Goal: Information Seeking & Learning: Understand process/instructions

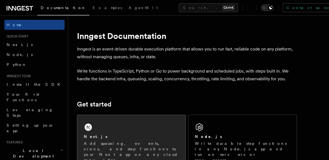
click at [102, 122] on div "Next.js Add queueing, events, crons, and step functions to your Next app on any…" at bounding box center [131, 142] width 108 height 54
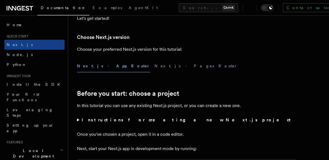
scroll to position [122, 0]
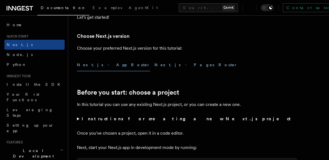
click at [155, 68] on button "Next.js - Pages Router" at bounding box center [196, 65] width 83 height 12
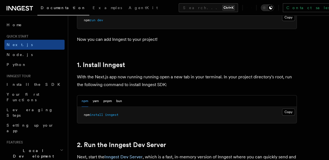
scroll to position [270, 0]
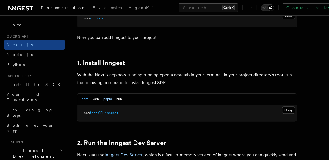
click at [110, 100] on button "pnpm" at bounding box center [107, 98] width 9 height 11
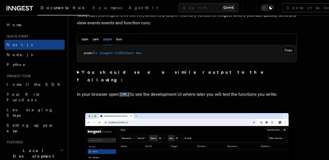
scroll to position [411, 0]
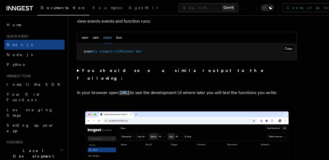
click at [97, 71] on strong "You should see a similar output to the following:" at bounding box center [174, 74] width 195 height 13
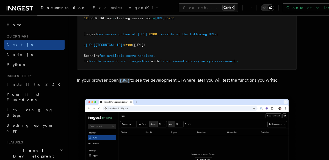
scroll to position [544, 0]
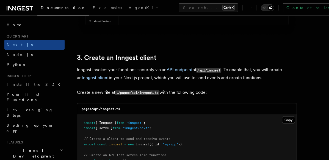
scroll to position [743, 0]
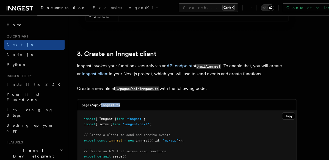
drag, startPoint x: 101, startPoint y: 104, endPoint x: 126, endPoint y: 103, distance: 24.8
click at [126, 103] on div "pages/api/inngest.ts" at bounding box center [187, 104] width 220 height 11
copy code "inngest.ts"
click at [140, 103] on div "pages/api/inngest.ts" at bounding box center [187, 104] width 220 height 11
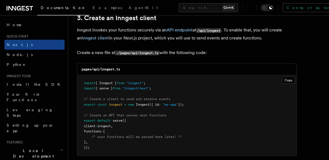
scroll to position [781, 0]
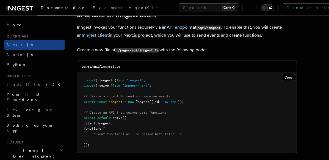
click at [161, 138] on pre "import { Inngest } from "inngest" ; import { serve } from "inngest/next" ; // C…" at bounding box center [187, 112] width 220 height 81
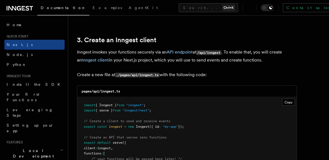
scroll to position [757, 0]
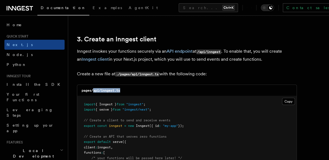
drag, startPoint x: 130, startPoint y: 89, endPoint x: 94, endPoint y: 89, distance: 36.9
click at [94, 89] on div "pages/api/inngest.ts" at bounding box center [187, 89] width 220 height 11
copy code "api/inngest.ts"
click at [140, 127] on pre "import { Inngest } from "inngest" ; import { serve } from "inngest/next" ; // C…" at bounding box center [187, 136] width 220 height 81
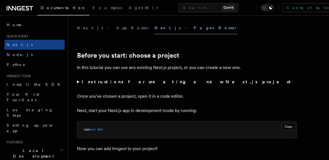
scroll to position [160, 0]
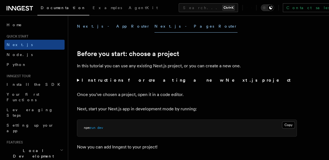
click at [94, 29] on button "Next.js - App Router" at bounding box center [113, 26] width 73 height 12
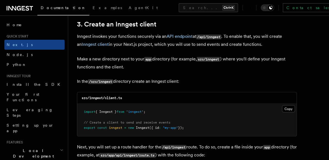
scroll to position [772, 0]
drag, startPoint x: 133, startPoint y: 97, endPoint x: 105, endPoint y: 97, distance: 27.8
click at [105, 97] on div "src/inngest/client.ts" at bounding box center [187, 97] width 220 height 11
copy code "client.ts"
click at [171, 120] on span "// Create a client to send and receive events" at bounding box center [127, 122] width 87 height 4
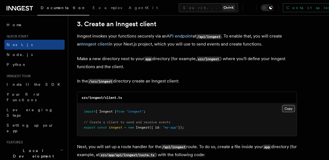
click at [292, 108] on button "Copy Copied" at bounding box center [288, 108] width 13 height 7
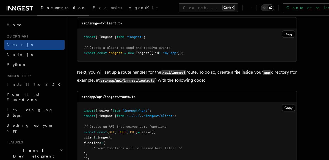
scroll to position [847, 0]
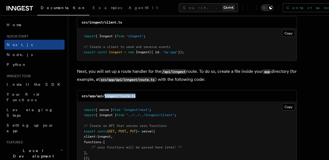
drag, startPoint x: 142, startPoint y: 96, endPoint x: 106, endPoint y: 96, distance: 35.8
click at [106, 96] on div "src/app/api/inngest/route.ts" at bounding box center [187, 95] width 220 height 11
copy code "inngest/route.ts"
click at [212, 129] on pre "import { serve } from "inngest/next" ; import { inngest } from "../../../innges…" at bounding box center [187, 134] width 220 height 65
click at [292, 103] on button "Copy Copied" at bounding box center [288, 106] width 13 height 7
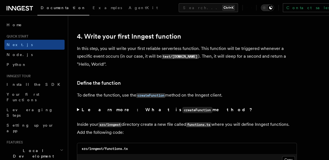
scroll to position [999, 0]
click at [82, 109] on strong "Learn more: What is createFunction method?" at bounding box center [168, 109] width 172 height 5
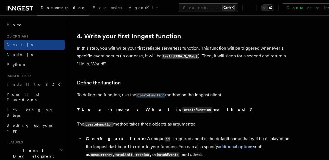
click at [94, 116] on details "Learn more: What is createFunction method? The createFunction method takes thre…" at bounding box center [187, 153] width 220 height 97
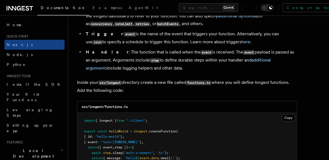
scroll to position [1134, 0]
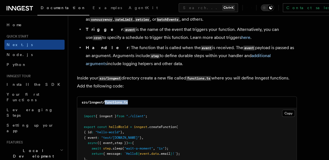
drag, startPoint x: 132, startPoint y: 102, endPoint x: 106, endPoint y: 102, distance: 25.9
click at [106, 102] on div "src/inngest/functions.ts" at bounding box center [187, 102] width 220 height 11
copy code "functions.ts"
click at [211, 114] on pre "import { inngest } from "./client" ; export const helloWorld = inngest .createF…" at bounding box center [187, 140] width 220 height 65
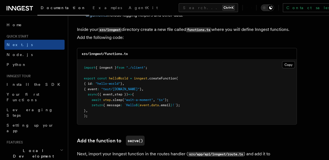
scroll to position [1183, 0]
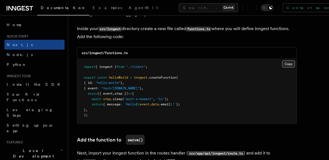
click at [289, 63] on button "Copy Copied" at bounding box center [288, 63] width 13 height 7
